Goal: Information Seeking & Learning: Learn about a topic

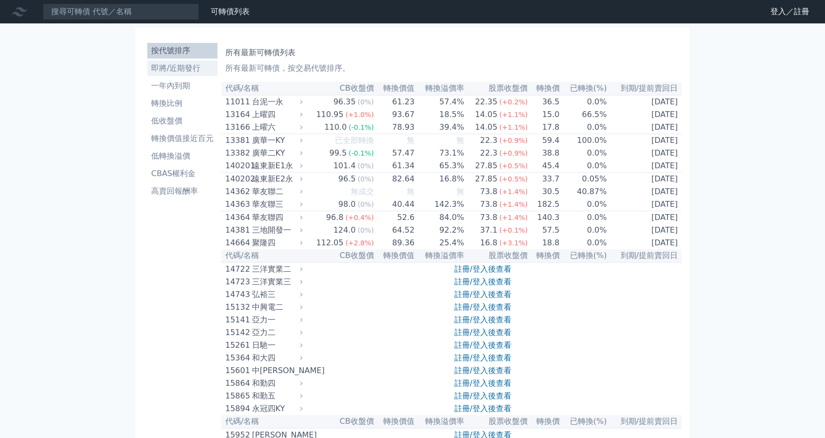
click at [188, 68] on li "即將/近期發行" at bounding box center [182, 68] width 70 height 12
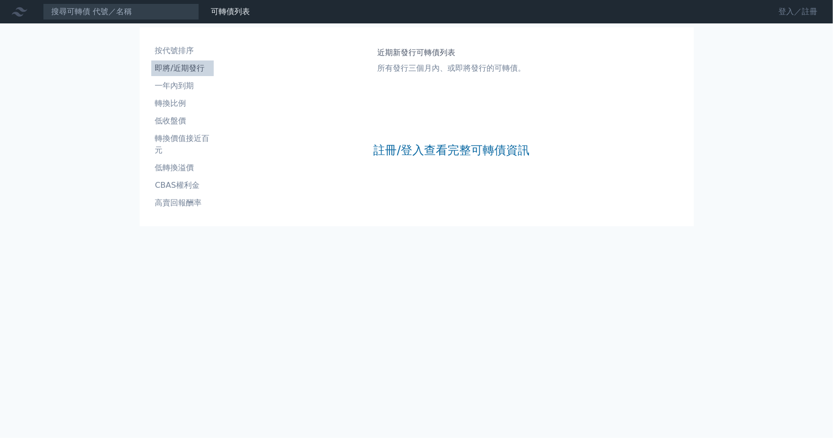
click at [789, 9] on link "登入／註冊" at bounding box center [797, 12] width 55 height 16
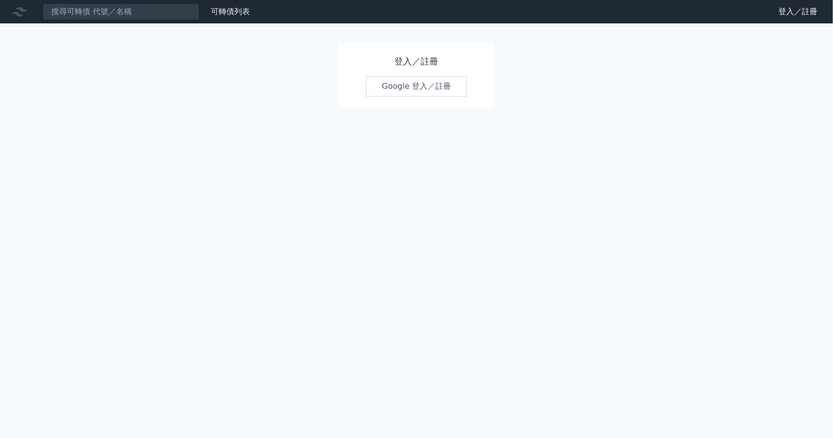
click at [412, 84] on link "Google 登入／註冊" at bounding box center [416, 86] width 101 height 20
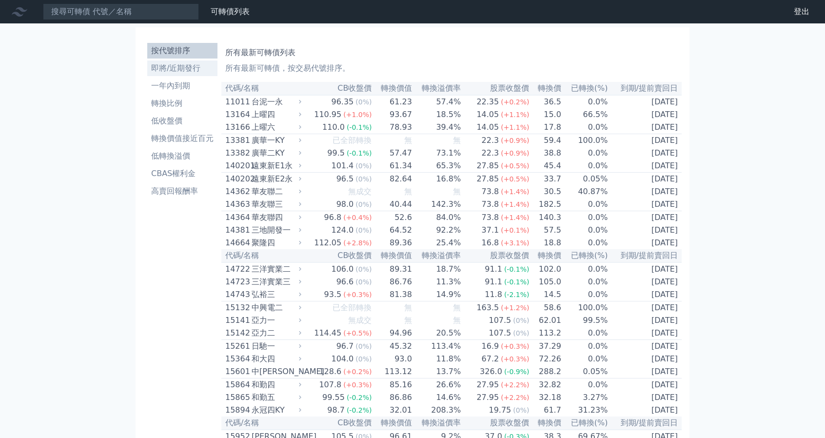
click at [188, 73] on li "即將/近期發行" at bounding box center [182, 68] width 70 height 12
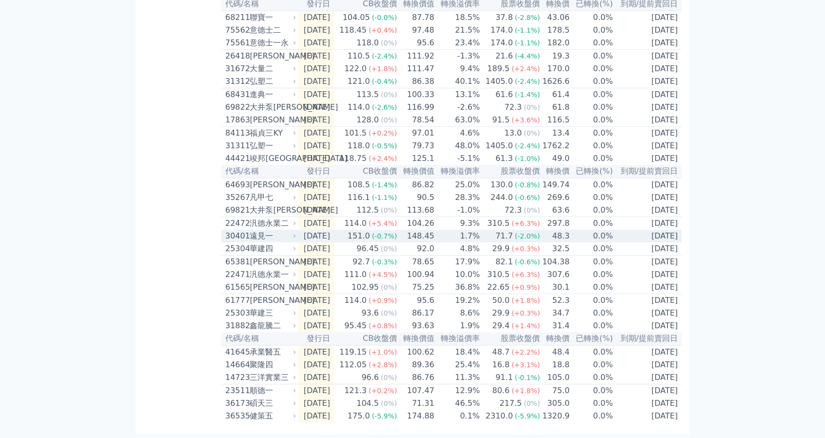
scroll to position [295, 0]
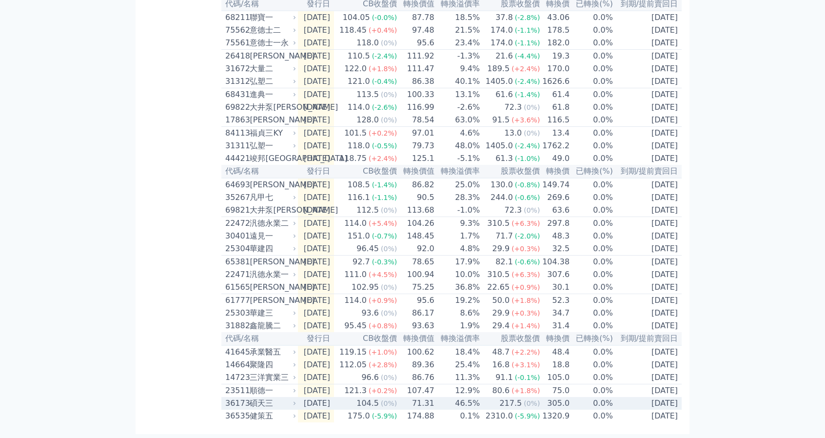
click at [257, 404] on div "碩天三" at bounding box center [272, 403] width 44 height 12
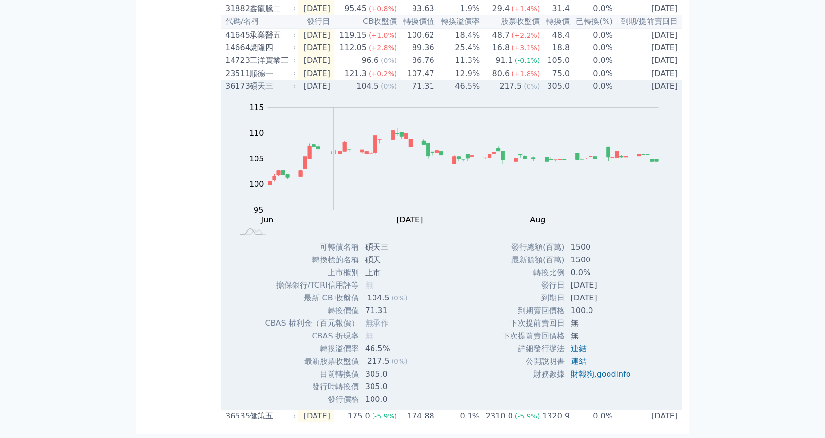
scroll to position [612, 0]
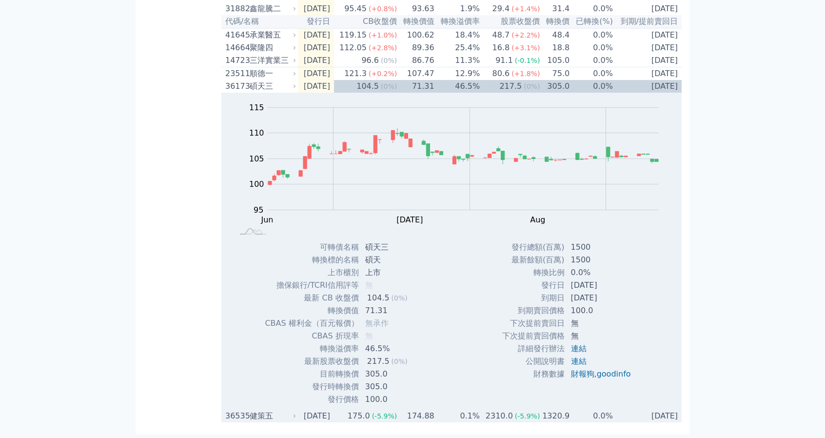
click at [254, 418] on div "健策五" at bounding box center [272, 416] width 44 height 12
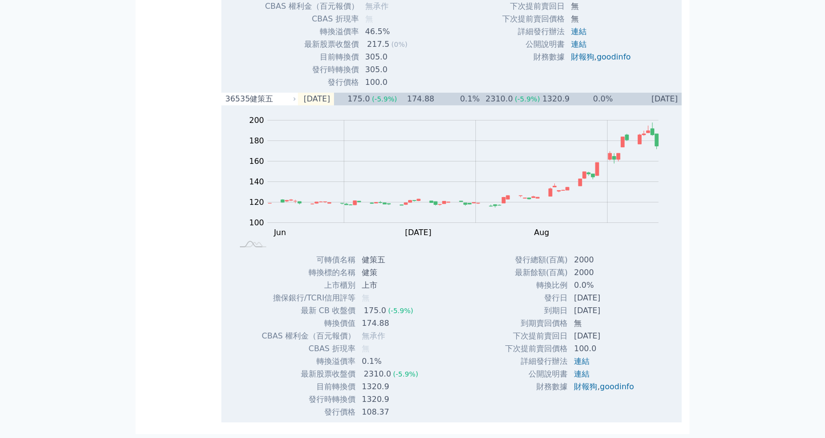
scroll to position [0, 0]
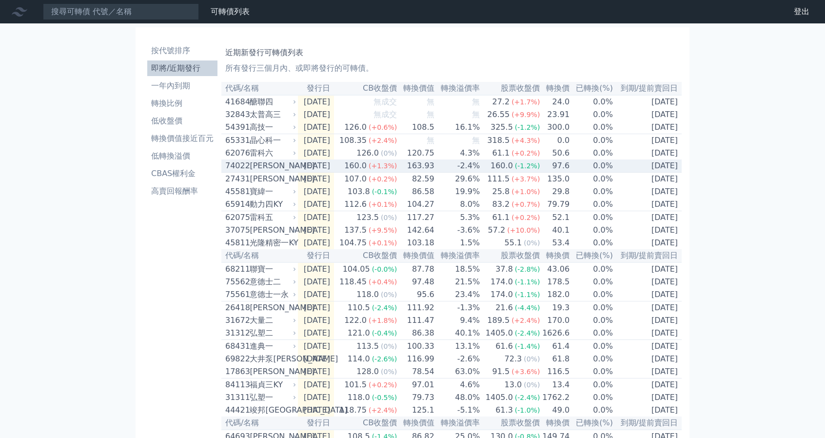
click at [263, 172] on div "[PERSON_NAME]" at bounding box center [272, 166] width 44 height 12
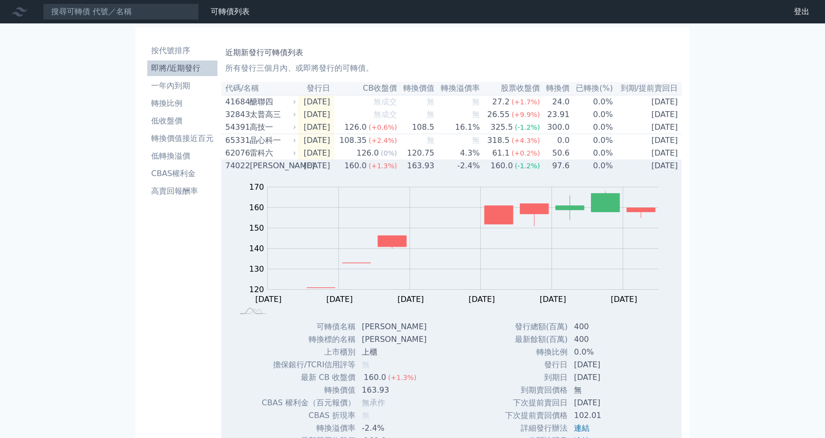
click at [263, 172] on div "[PERSON_NAME]" at bounding box center [272, 166] width 44 height 12
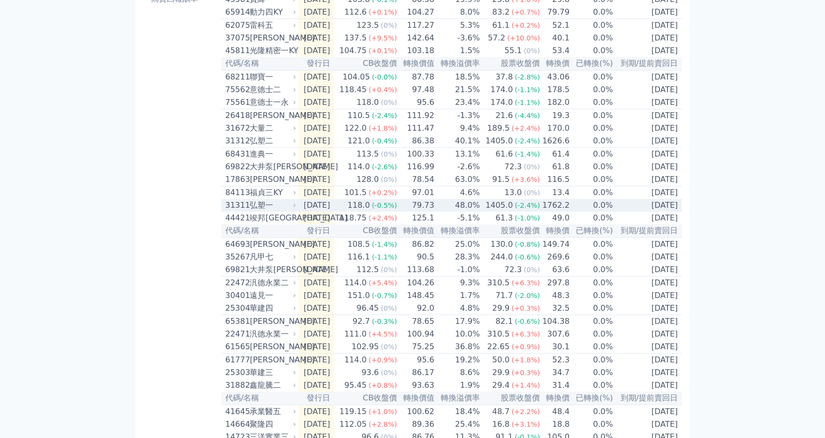
scroll to position [195, 0]
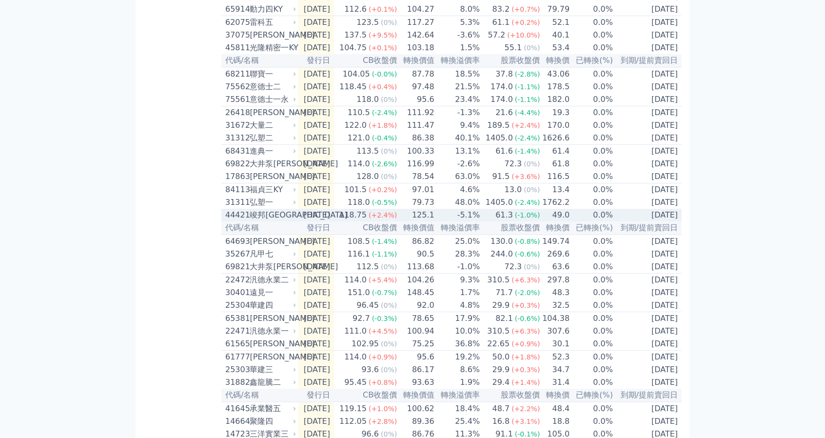
click at [263, 221] on div "竣邦[GEOGRAPHIC_DATA]" at bounding box center [272, 215] width 44 height 12
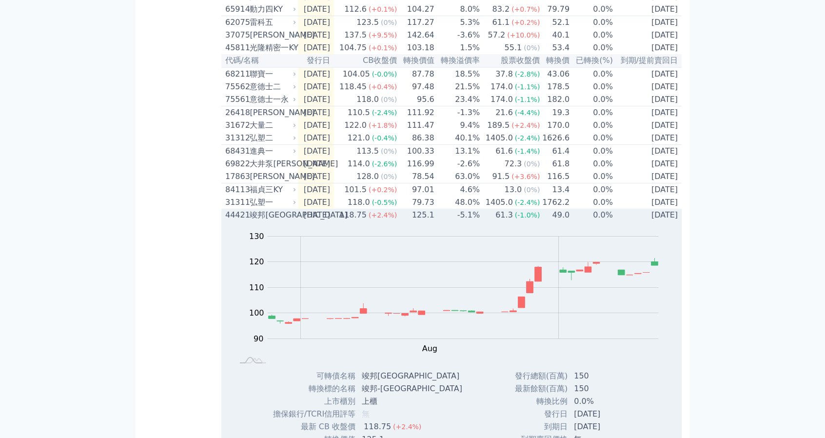
click at [263, 221] on div "竣邦[GEOGRAPHIC_DATA]" at bounding box center [272, 215] width 44 height 12
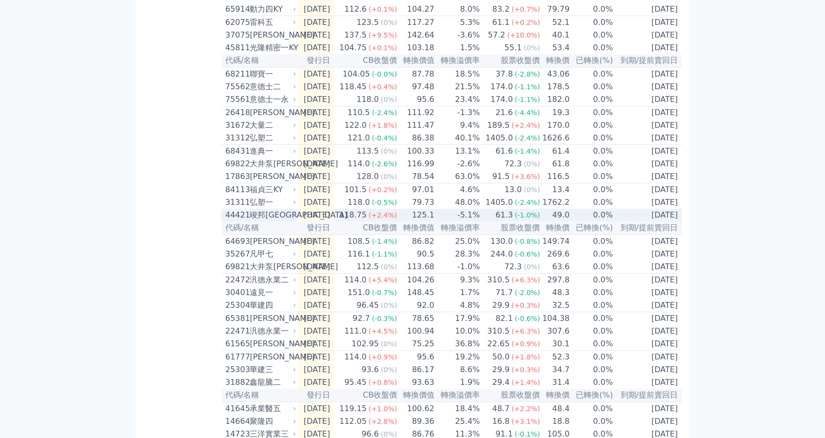
click at [263, 221] on div "竣邦[GEOGRAPHIC_DATA]" at bounding box center [272, 215] width 44 height 12
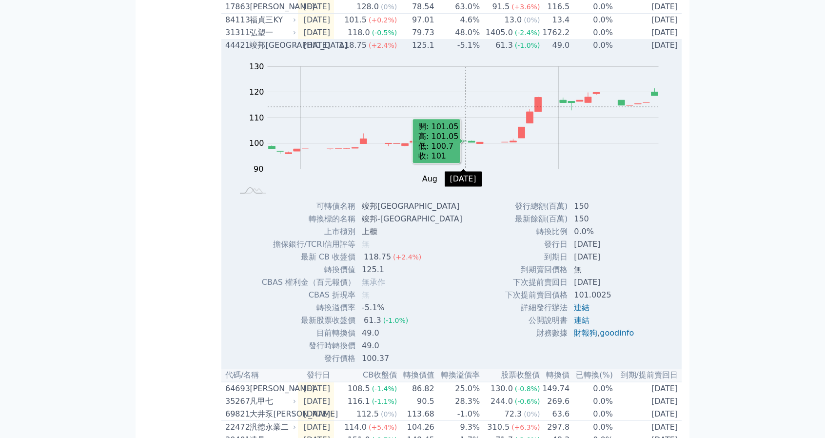
scroll to position [365, 0]
drag, startPoint x: 360, startPoint y: 233, endPoint x: 373, endPoint y: 232, distance: 13.2
click at [373, 212] on td "竣邦[GEOGRAPHIC_DATA]" at bounding box center [413, 205] width 114 height 13
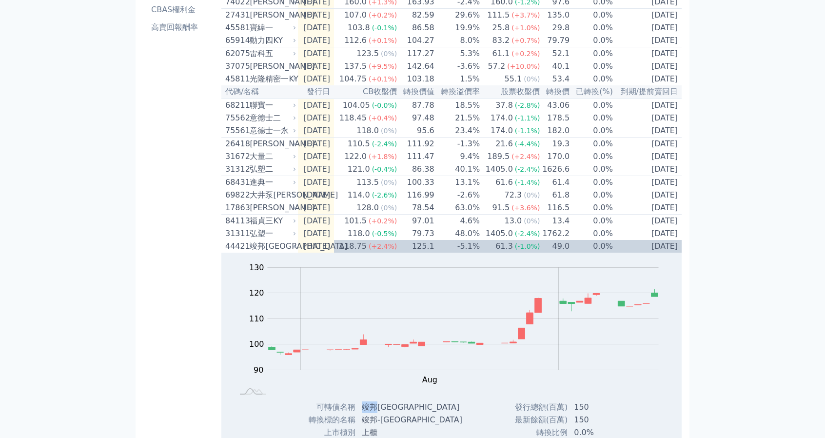
scroll to position [0, 0]
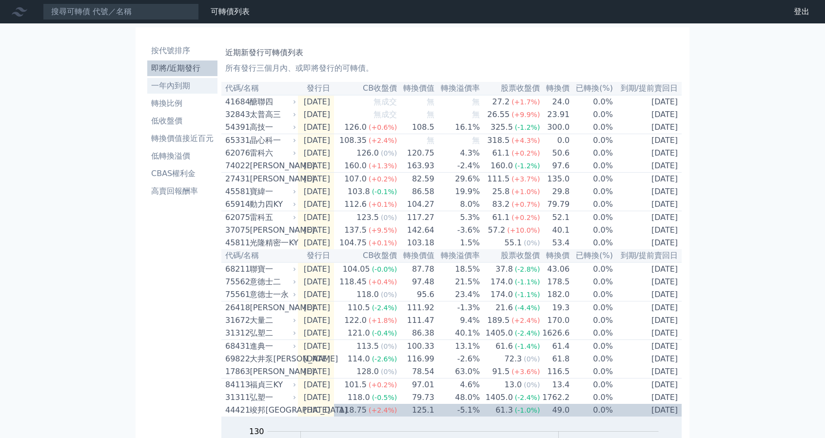
click at [169, 83] on li "一年內到期" at bounding box center [182, 86] width 70 height 12
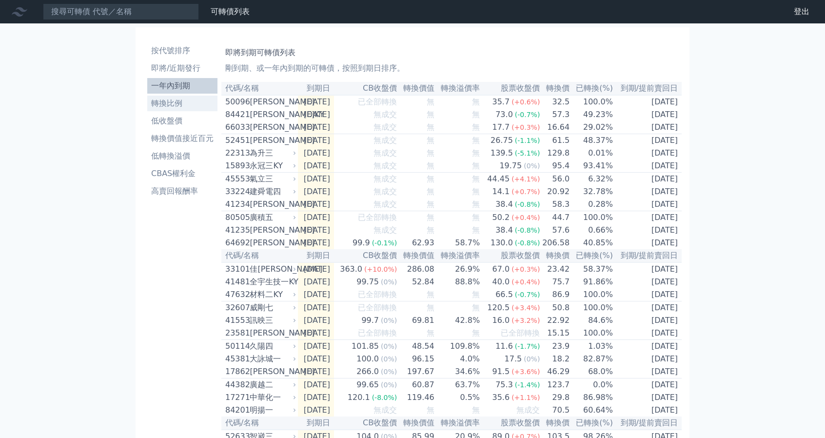
click at [189, 106] on li "轉換比例" at bounding box center [182, 104] width 70 height 12
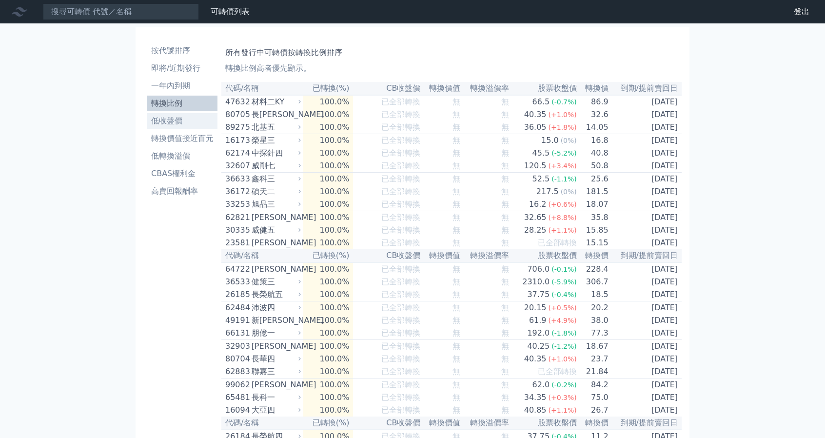
click at [190, 121] on li "低收盤價" at bounding box center [182, 121] width 70 height 12
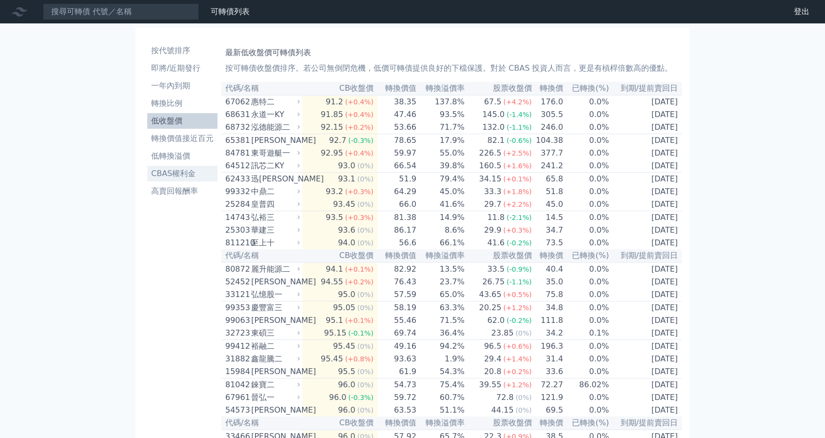
click at [179, 178] on li "CBAS權利金" at bounding box center [182, 174] width 70 height 12
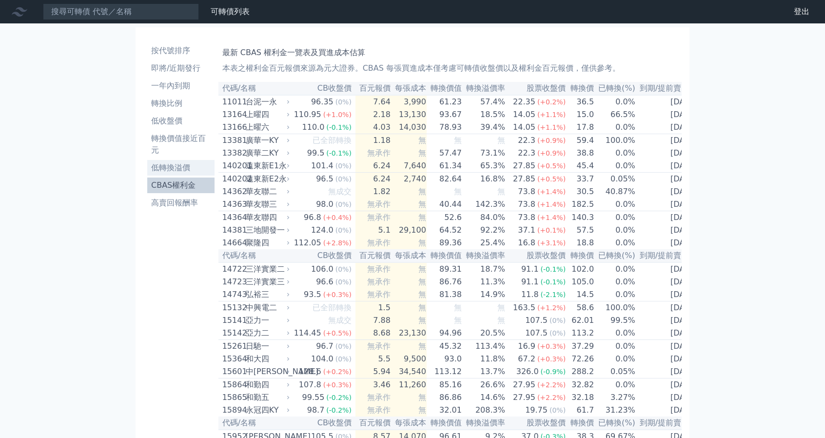
click at [178, 159] on ul "按代號排序 即將/近期發行 一年內到期 轉換比例 低收盤價 轉換價值接近百元 低轉換溢價 CBAS權利金 高賣回報酬率" at bounding box center [180, 127] width 67 height 168
click at [191, 70] on li "即將/近期發行" at bounding box center [180, 68] width 67 height 12
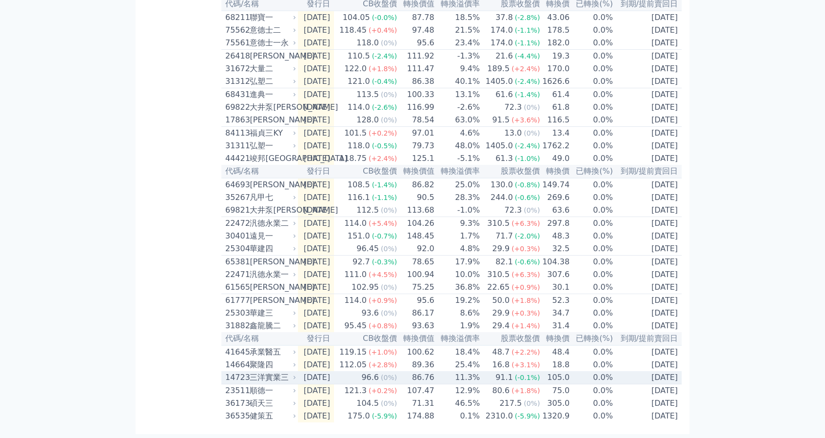
scroll to position [295, 0]
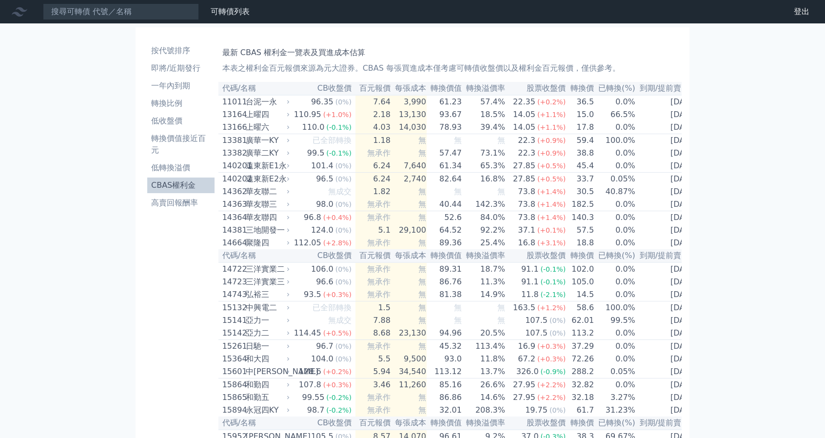
scroll to position [295, 0]
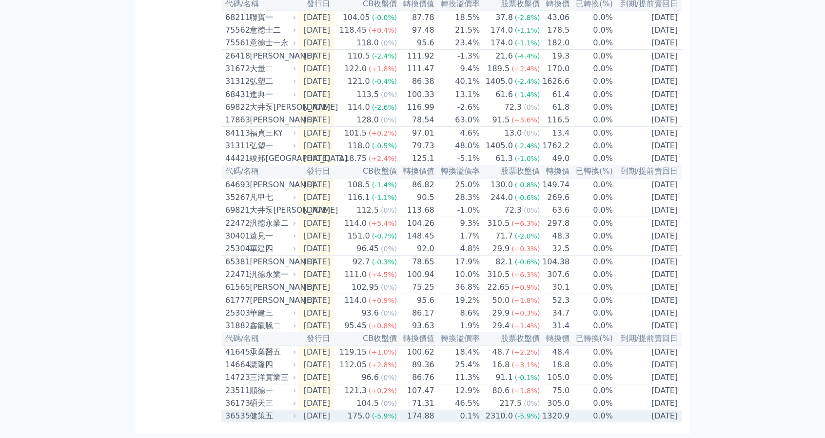
click at [267, 415] on div "健策五" at bounding box center [272, 416] width 44 height 12
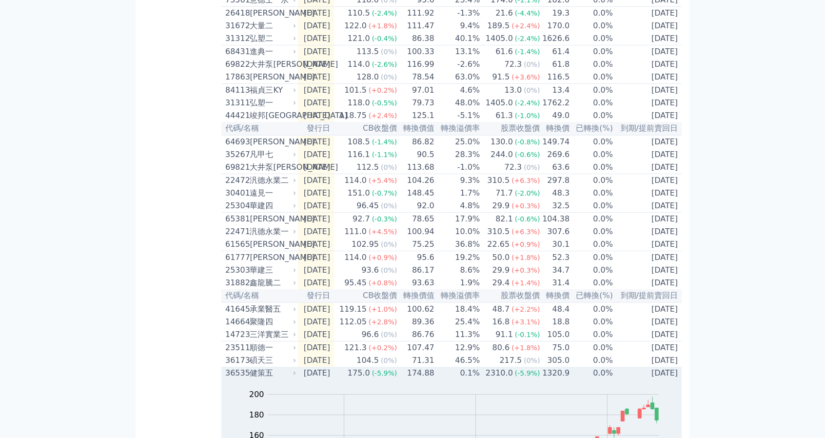
click at [241, 379] on div "36535" at bounding box center [236, 373] width 22 height 12
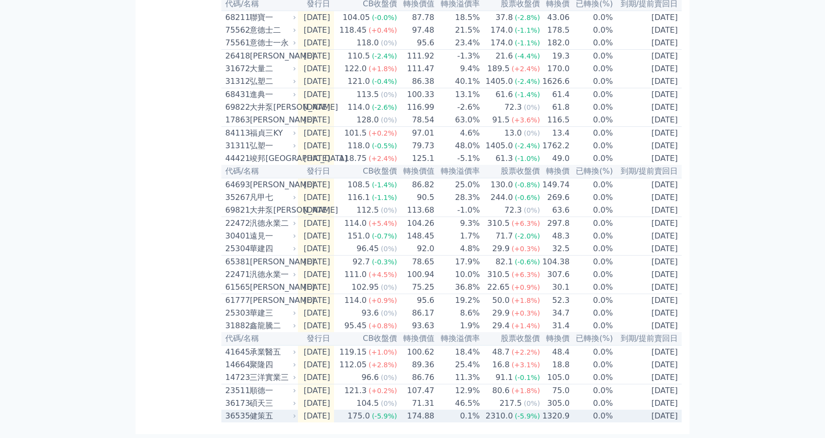
click at [259, 416] on div "健策五" at bounding box center [272, 416] width 44 height 12
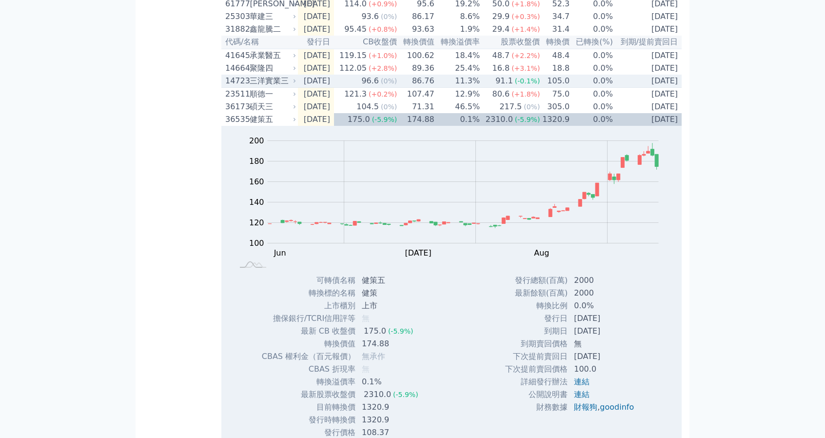
scroll to position [558, 0]
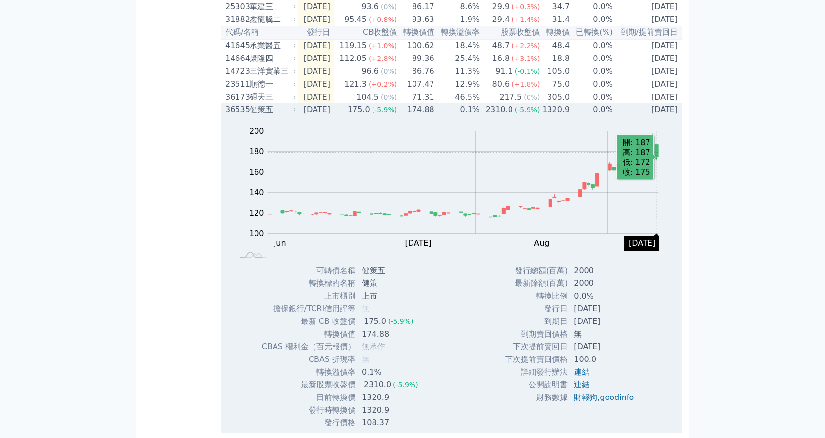
click at [657, 157] on icon "Series" at bounding box center [656, 150] width 3 height 12
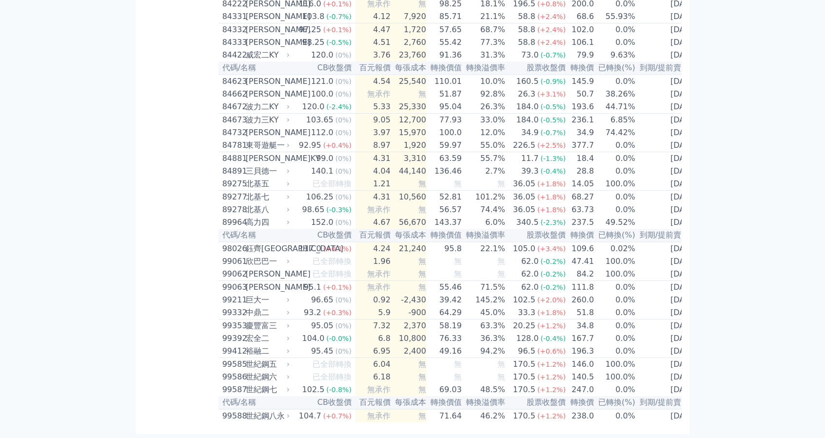
scroll to position [5618, 0]
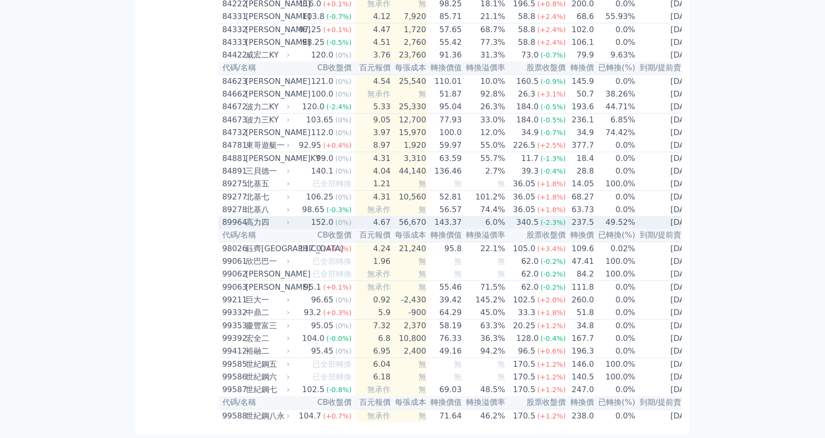
click at [400, 216] on td "56,670" at bounding box center [409, 222] width 36 height 13
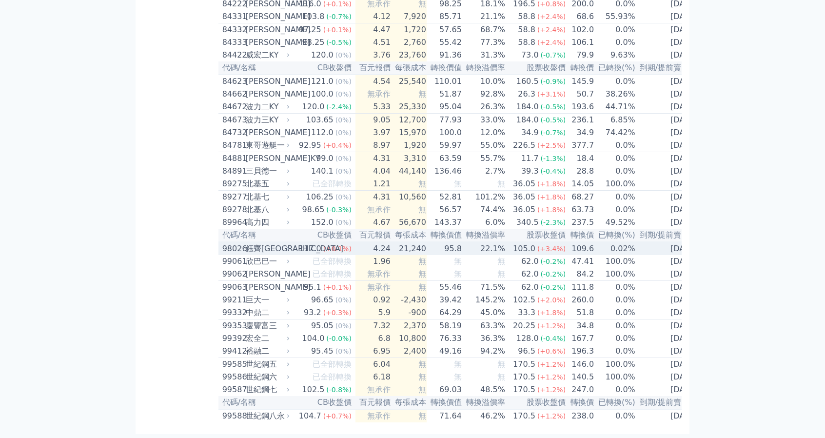
click at [356, 242] on td "4.24" at bounding box center [374, 248] width 36 height 13
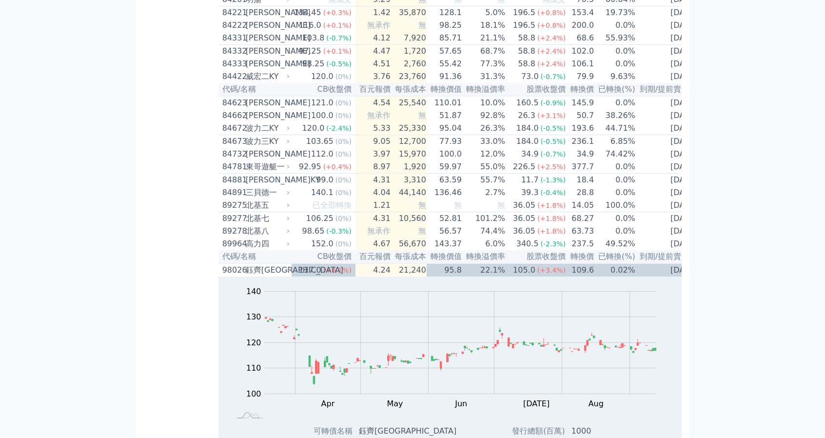
scroll to position [5185, 0]
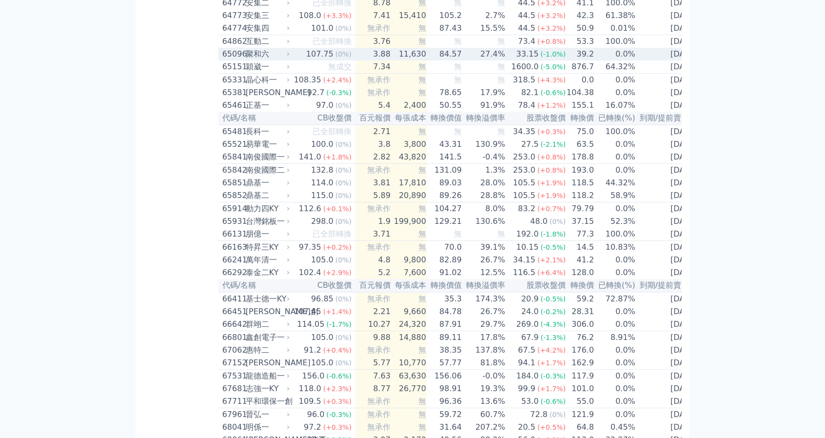
scroll to position [4151, 0]
